Goal: Register for event/course

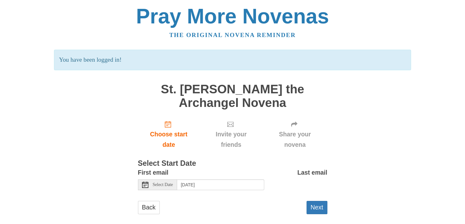
scroll to position [8, 0]
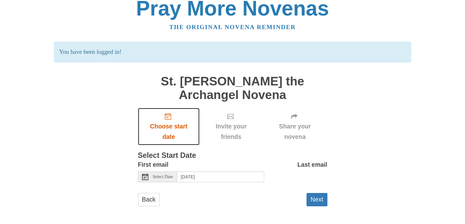
click at [164, 130] on span "Choose start date" at bounding box center [168, 131] width 49 height 21
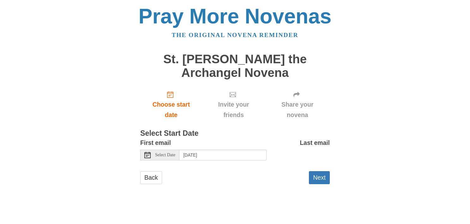
click at [319, 179] on button "Next" at bounding box center [319, 177] width 21 height 13
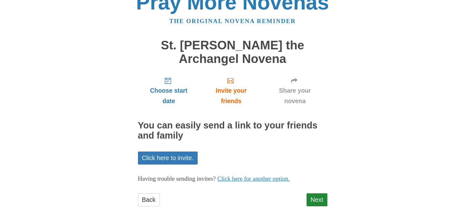
scroll to position [14, 0]
click at [316, 197] on link "Next" at bounding box center [317, 199] width 21 height 13
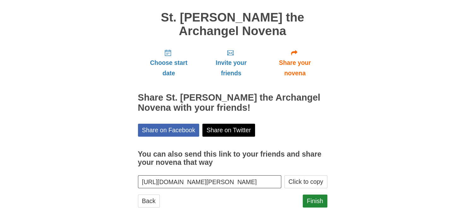
scroll to position [43, 0]
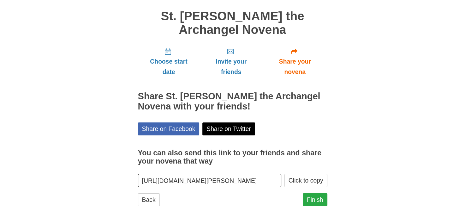
click at [311, 203] on link "Finish" at bounding box center [315, 199] width 25 height 13
